Goal: Navigation & Orientation: Find specific page/section

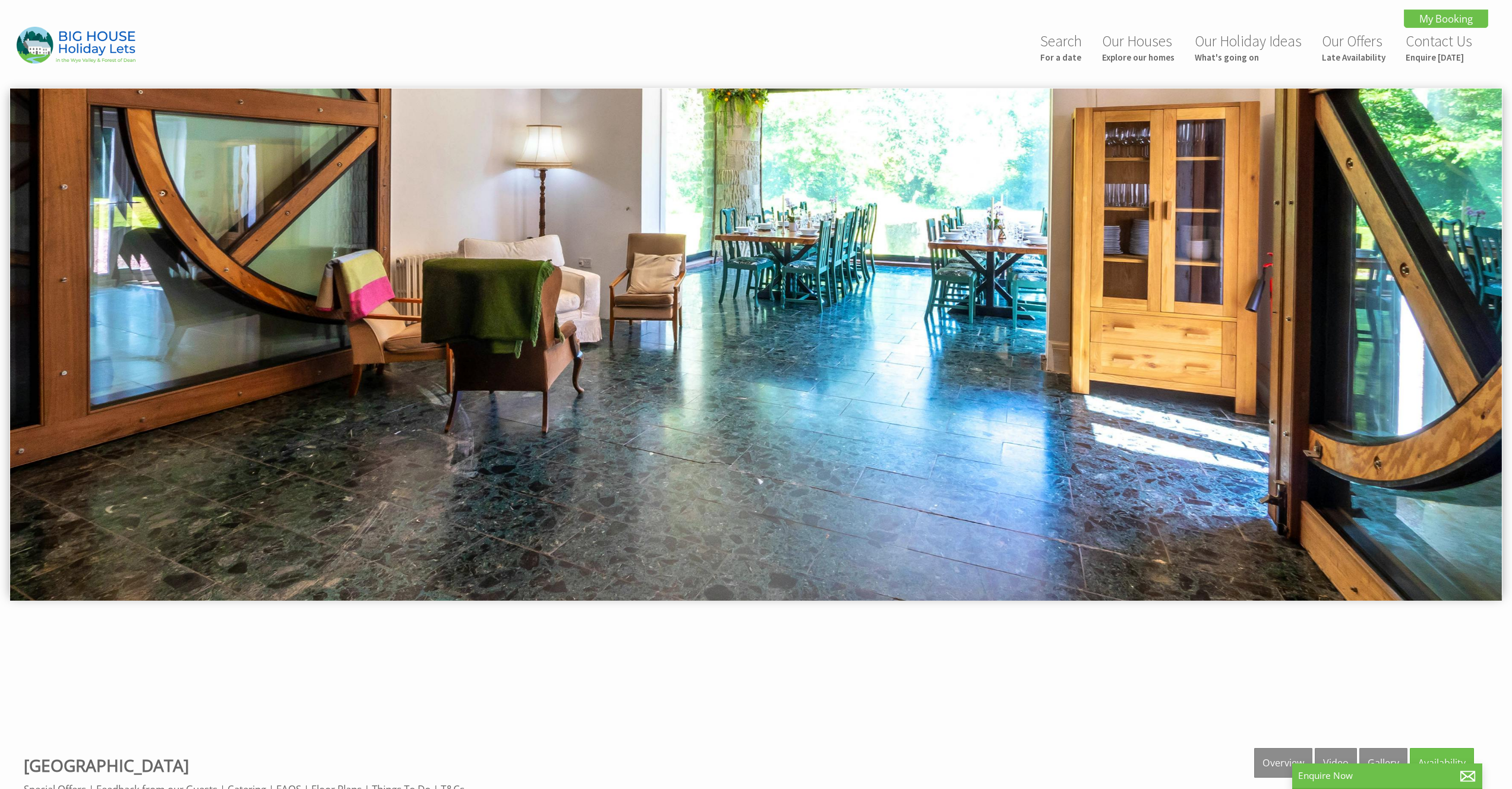
drag, startPoint x: 1441, startPoint y: 292, endPoint x: 860, endPoint y: 253, distance: 582.3
click at [892, 257] on img at bounding box center [755, 345] width 1492 height 512
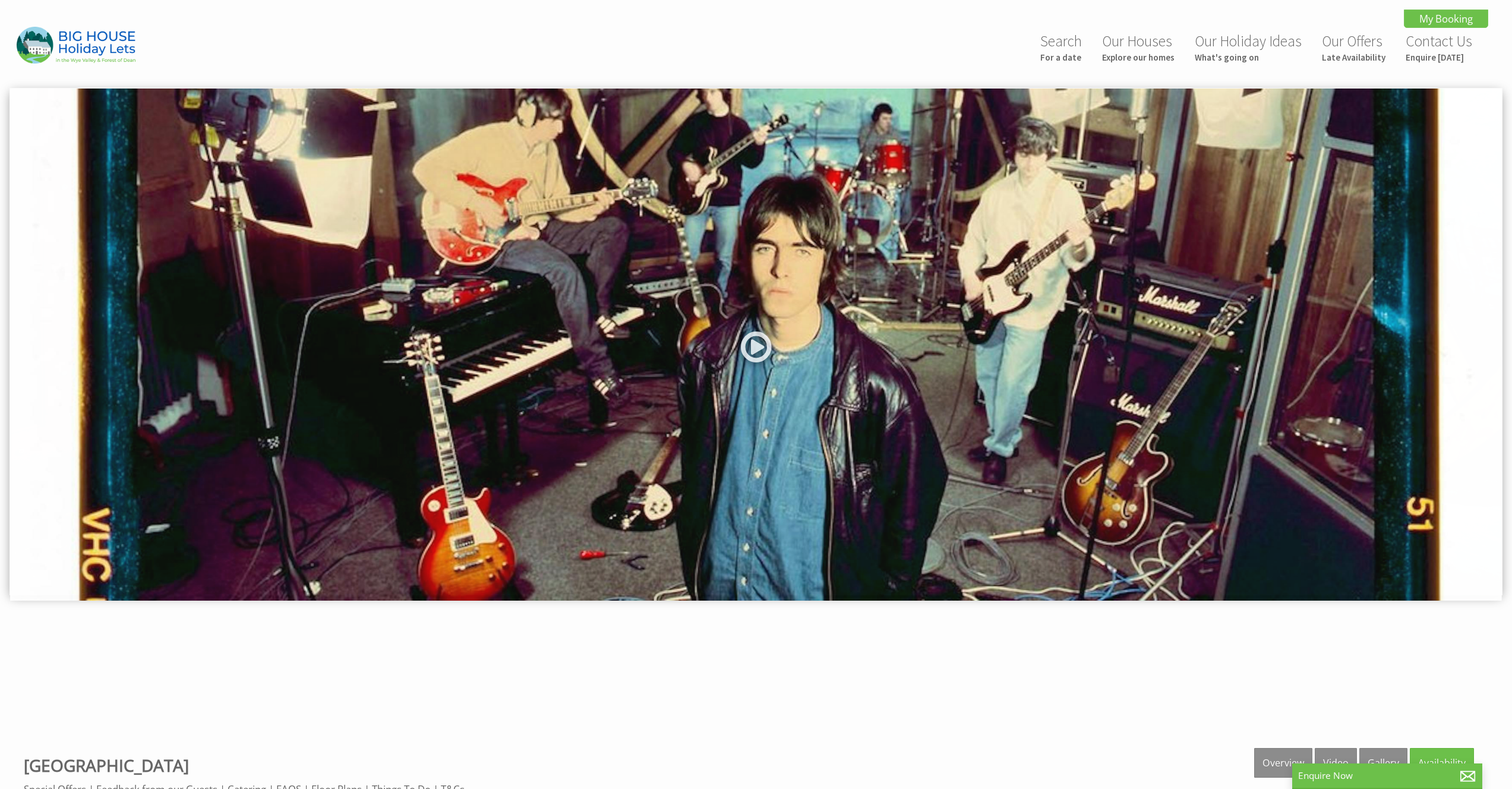
drag, startPoint x: 832, startPoint y: 252, endPoint x: 997, endPoint y: 252, distance: 165.0
click at [997, 252] on img at bounding box center [755, 345] width 1492 height 512
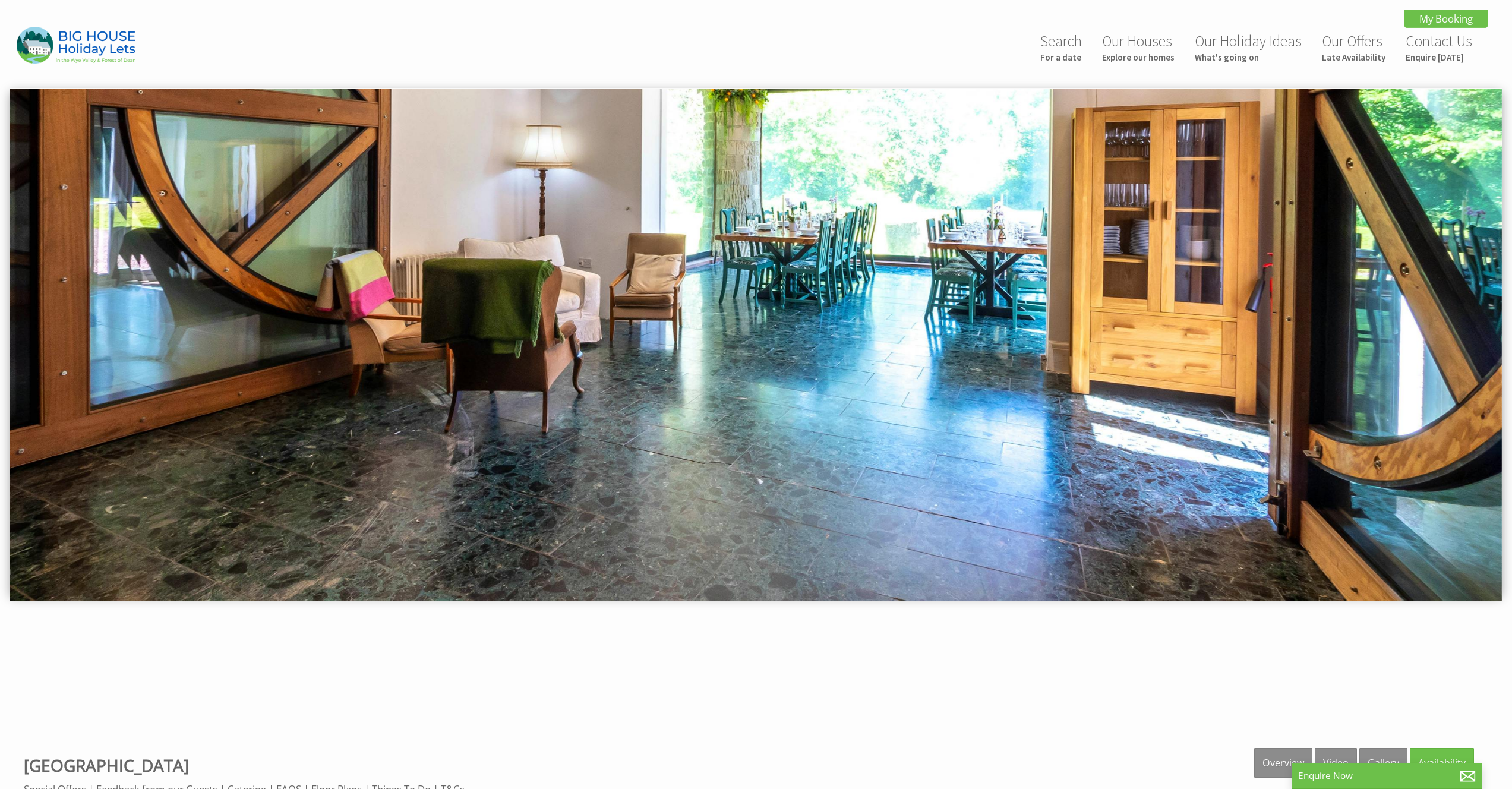
drag, startPoint x: 813, startPoint y: 168, endPoint x: 534, endPoint y: 92, distance: 289.2
click at [601, 110] on img at bounding box center [755, 345] width 1492 height 512
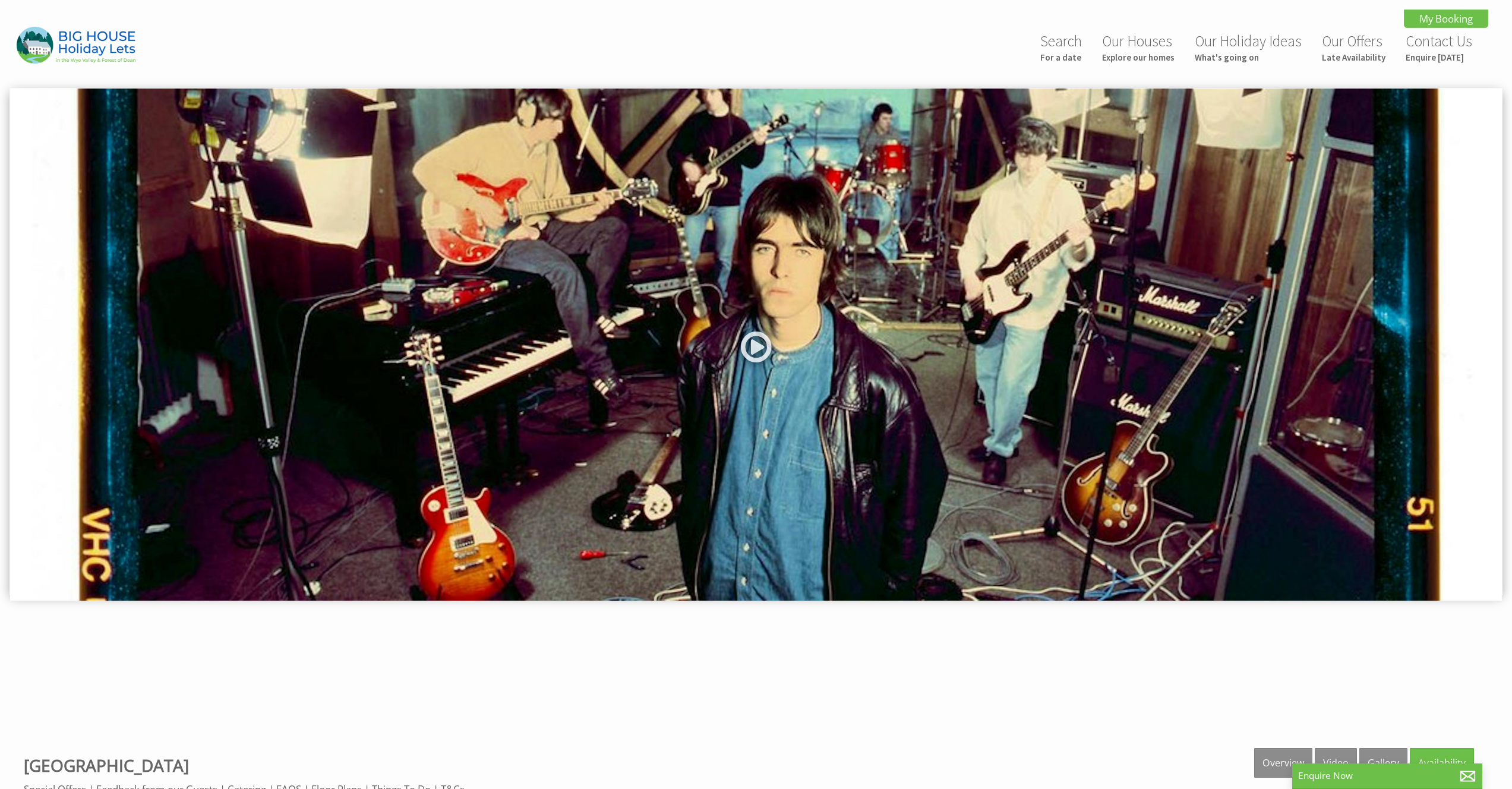
drag, startPoint x: 1018, startPoint y: 239, endPoint x: 605, endPoint y: 170, distance: 418.7
click at [625, 175] on img at bounding box center [755, 345] width 1492 height 512
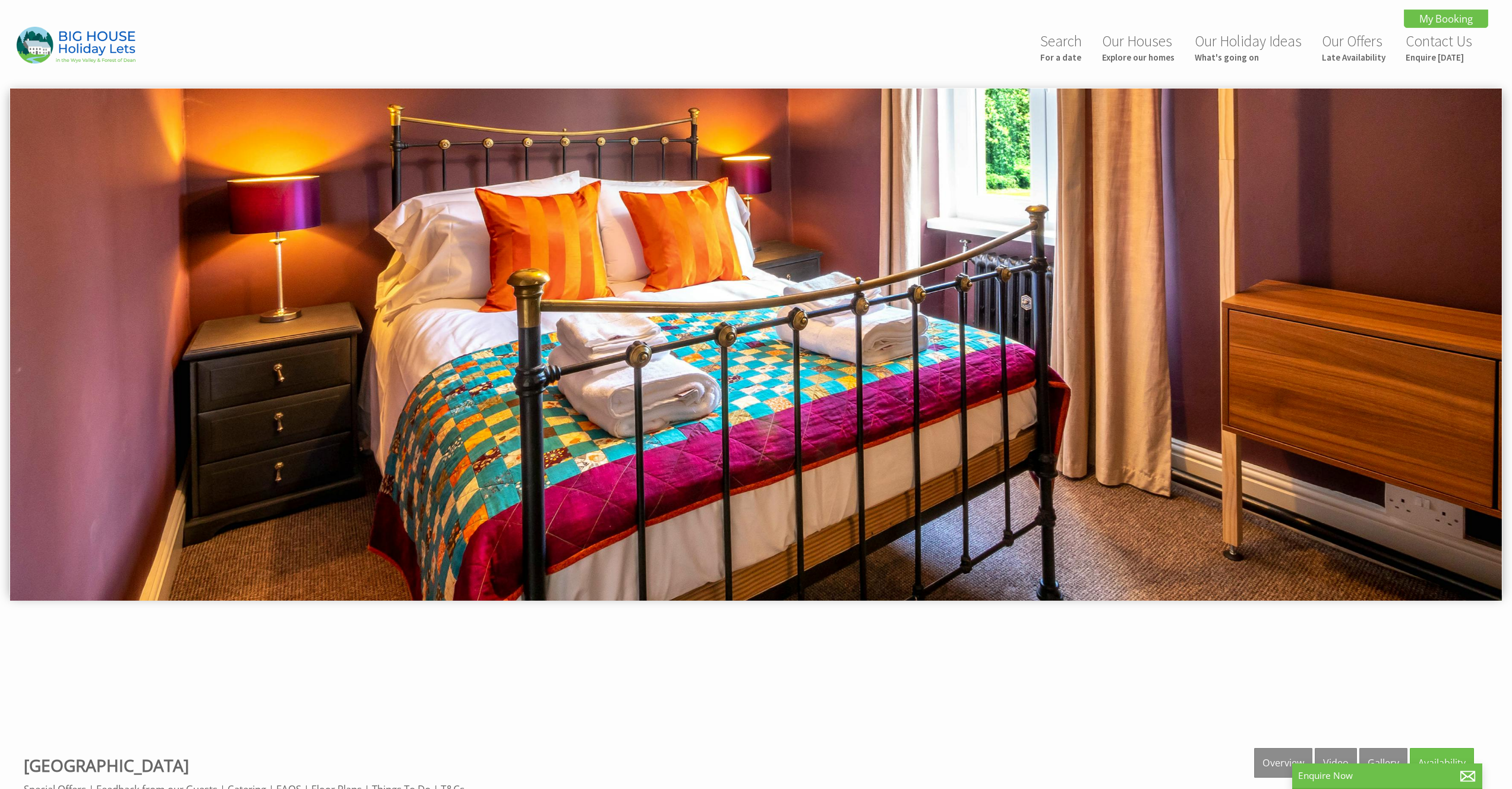
drag, startPoint x: 599, startPoint y: 168, endPoint x: 1178, endPoint y: 223, distance: 581.6
click at [1095, 223] on img at bounding box center [755, 345] width 1492 height 512
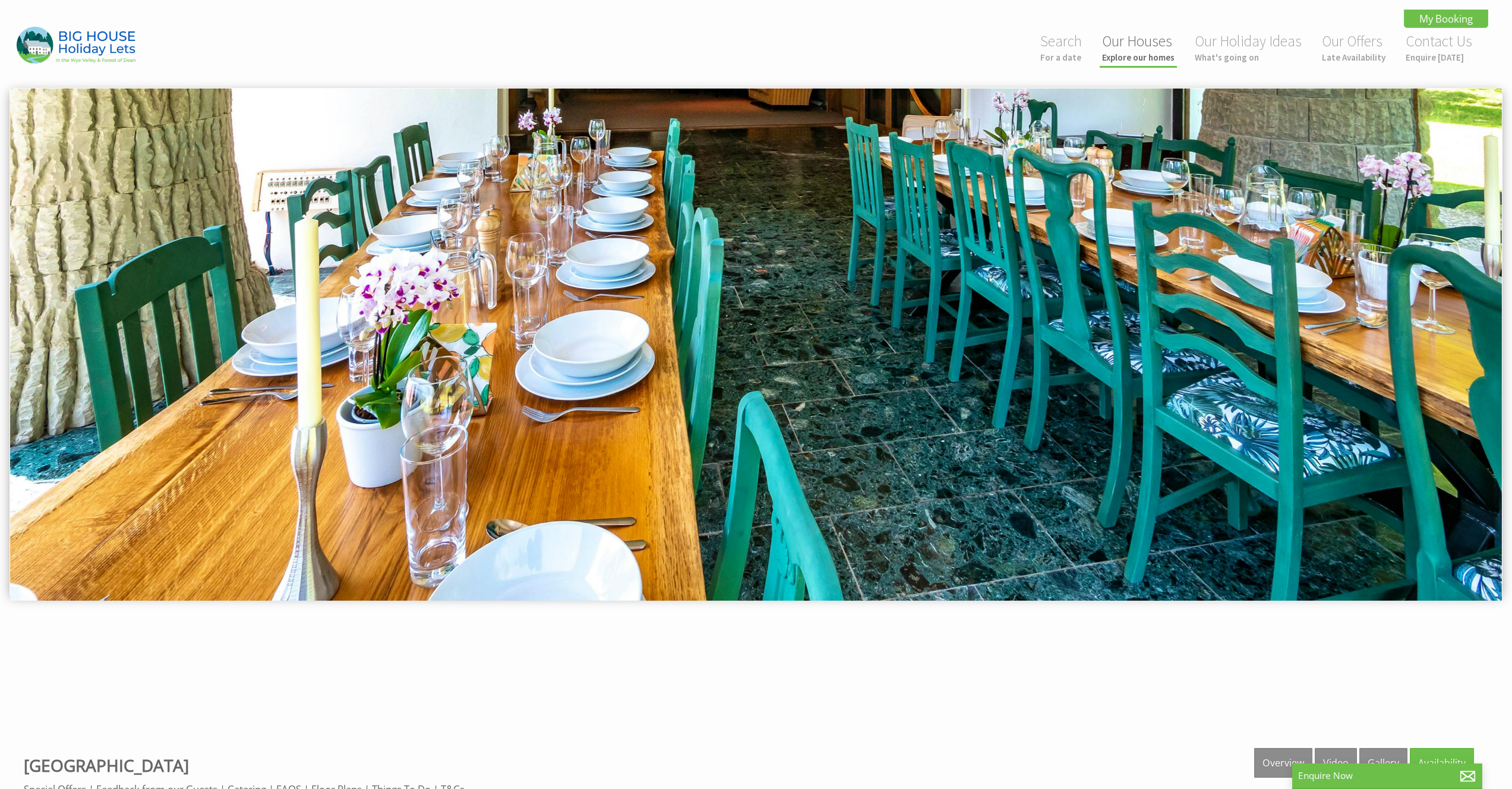
click at [1123, 42] on link "Our Houses Explore our homes" at bounding box center [1138, 48] width 72 height 32
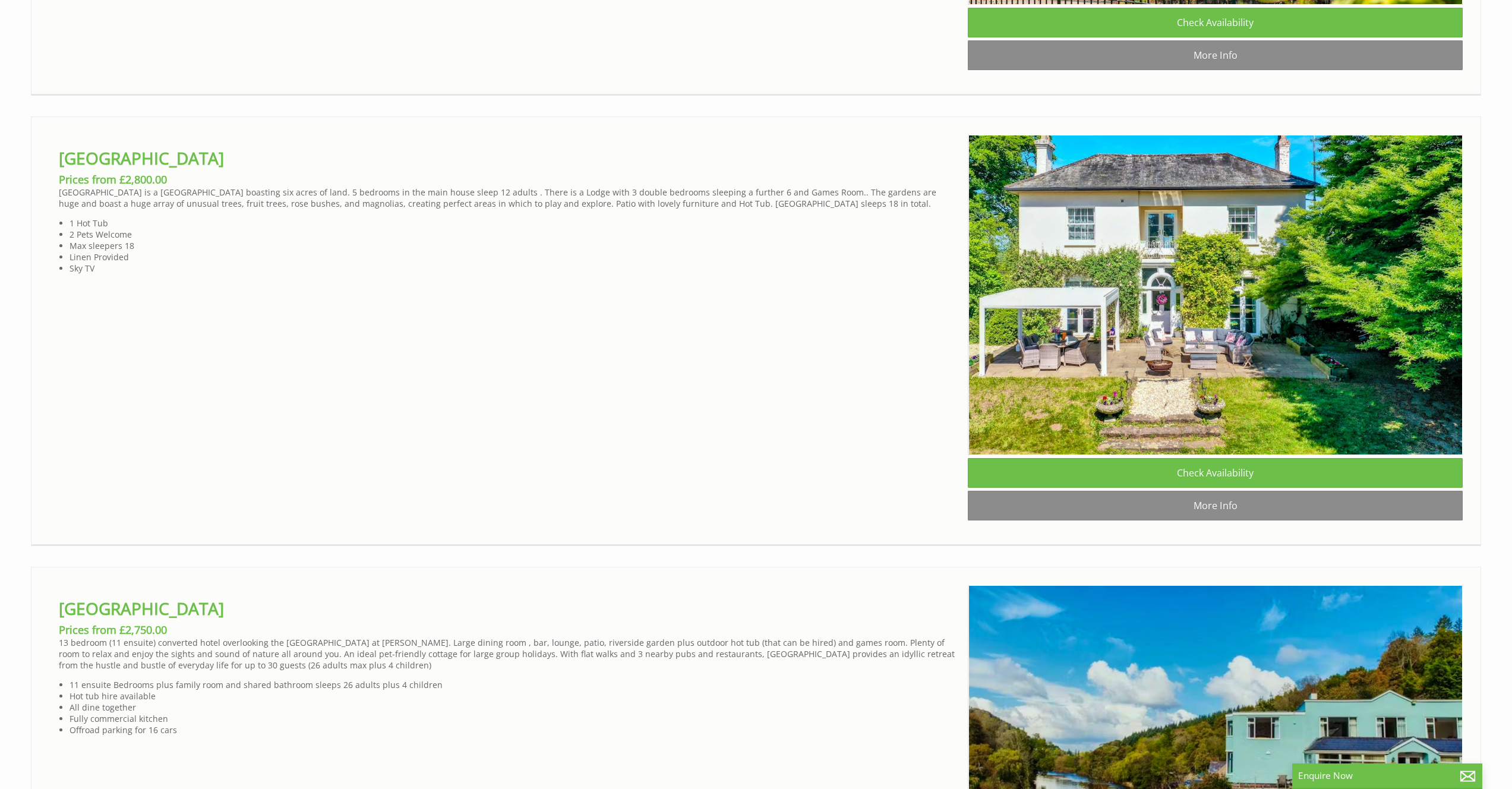
scroll to position [3362, 0]
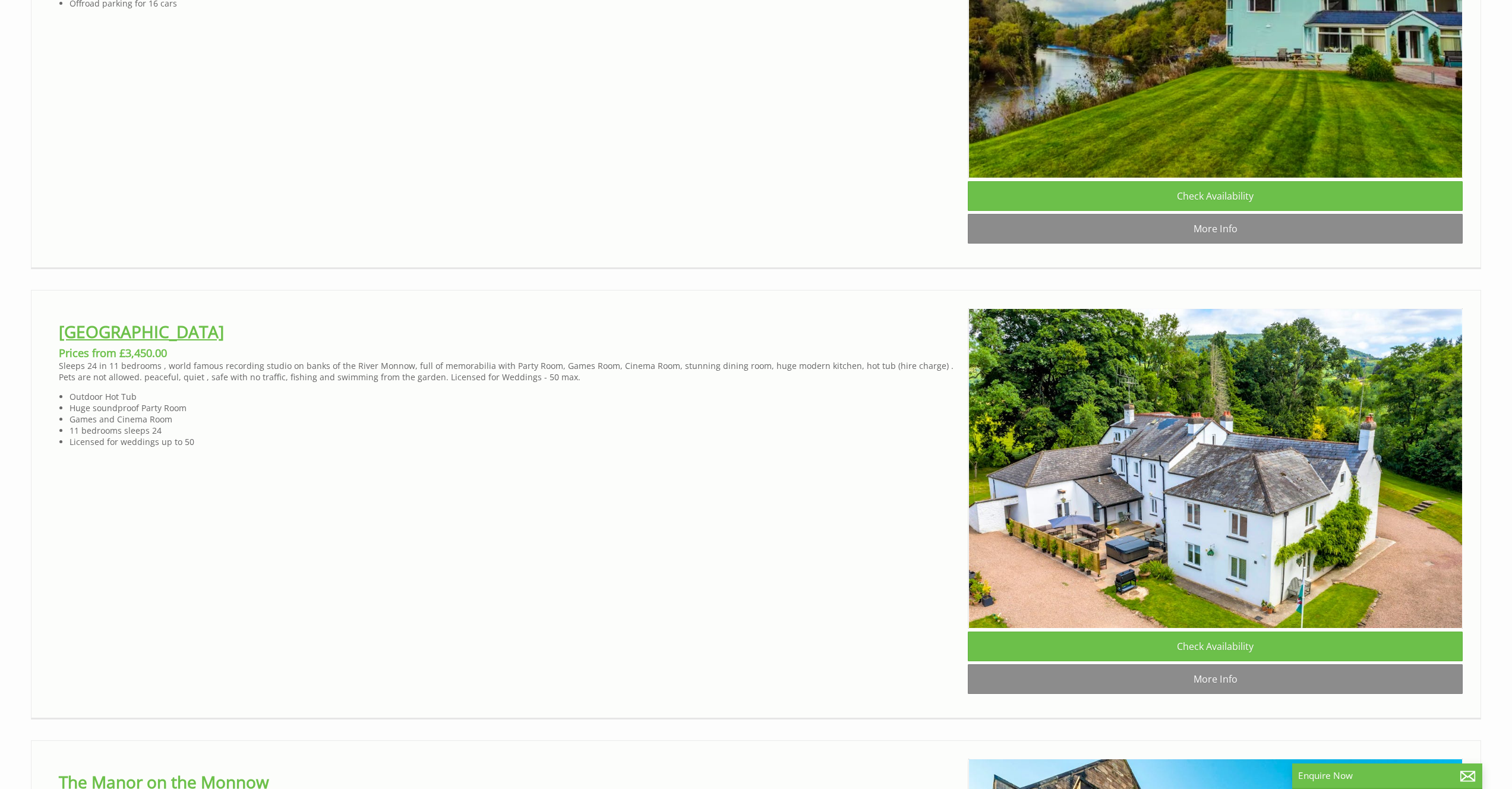
click at [195, 343] on link "[GEOGRAPHIC_DATA]" at bounding box center [141, 332] width 165 height 23
